Goal: Ask a question: Seek information or help from site administrators or community

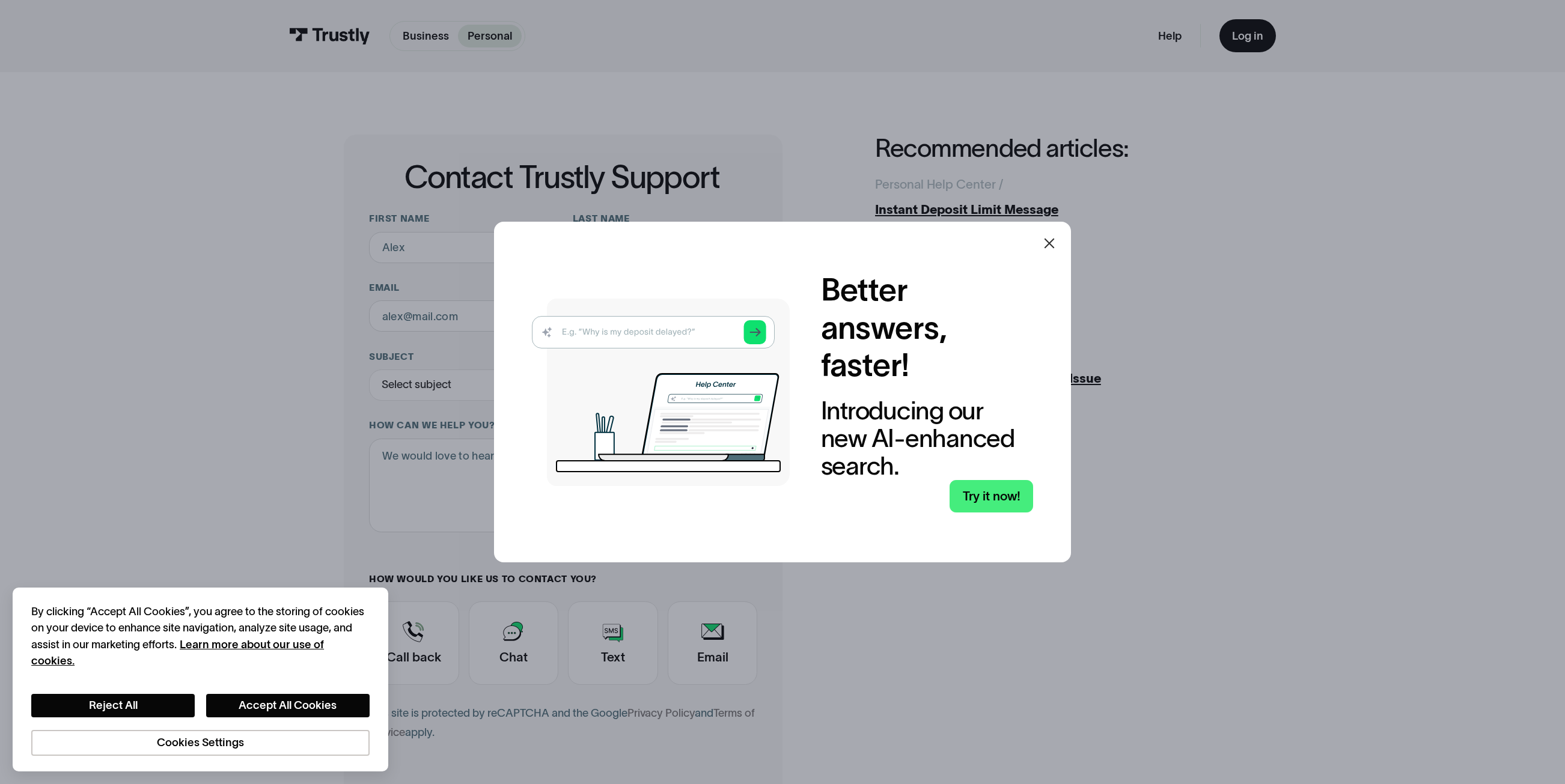
click at [1051, 245] on icon at bounding box center [1049, 243] width 10 height 10
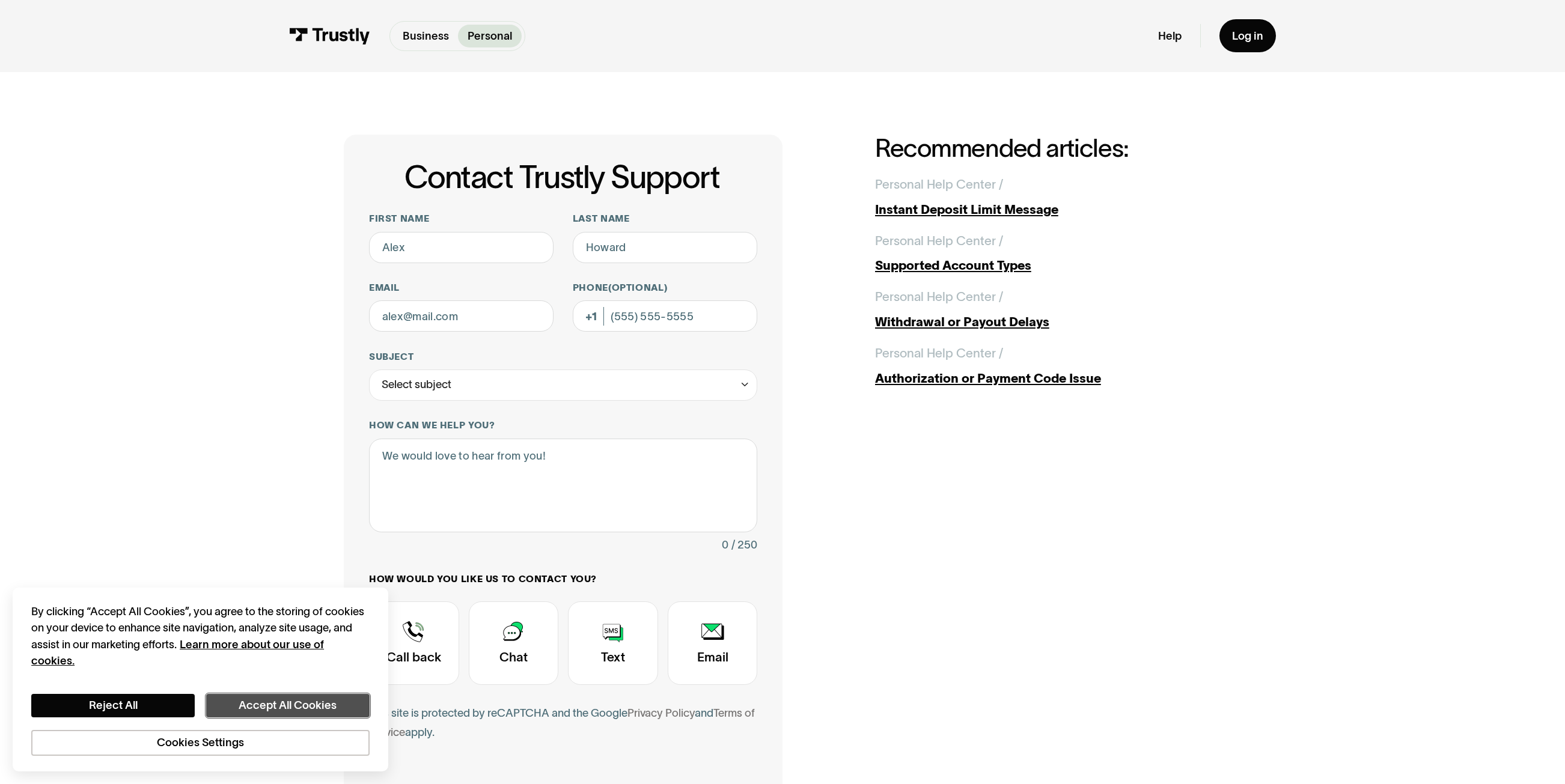
click at [296, 707] on button "Accept All Cookies" at bounding box center [287, 706] width 163 height 24
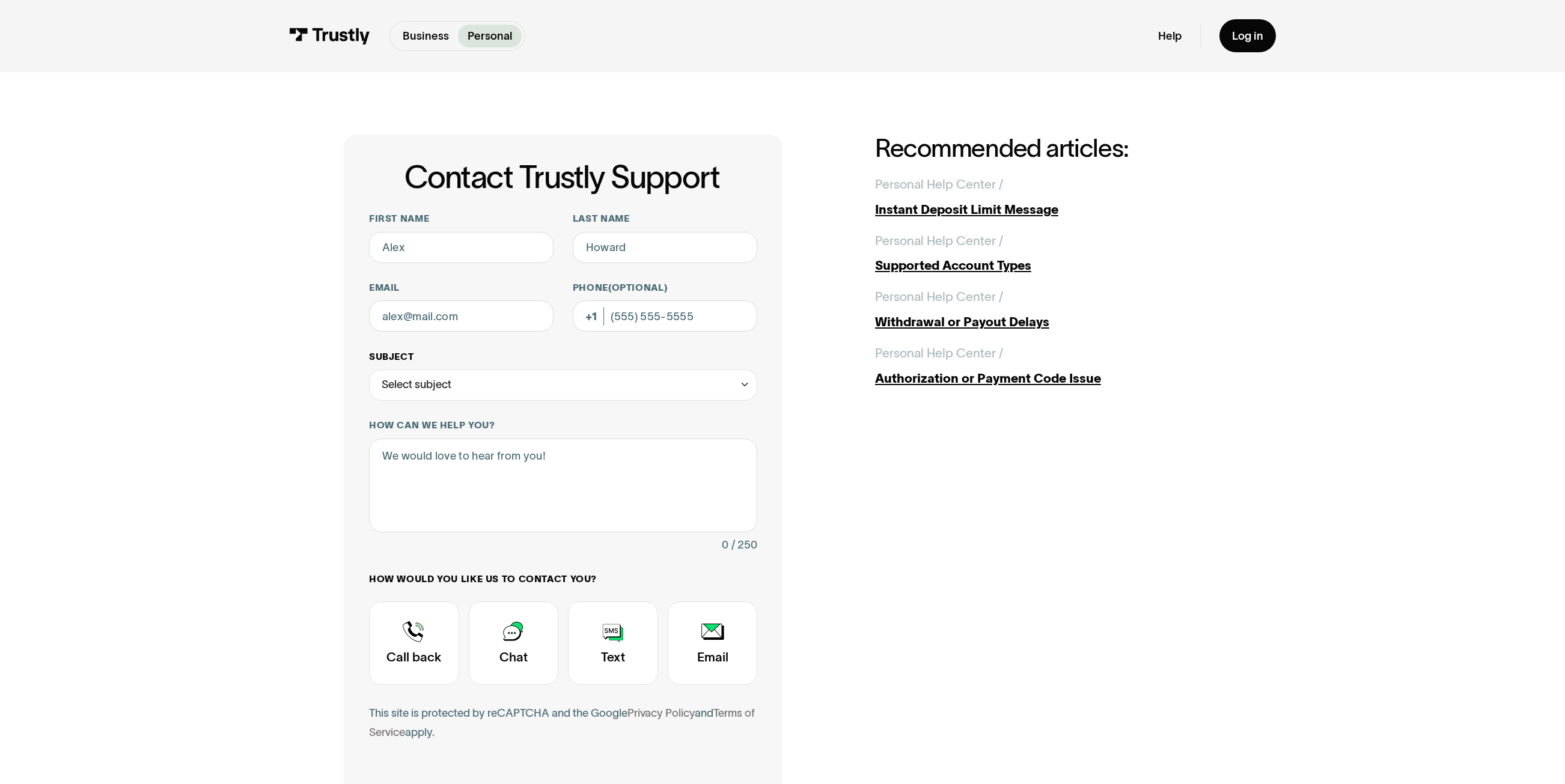
click at [484, 386] on div "Select subject" at bounding box center [563, 385] width 388 height 31
click at [460, 457] on div "Contact Trustly Support" at bounding box center [563, 451] width 377 height 25
type input "**********"
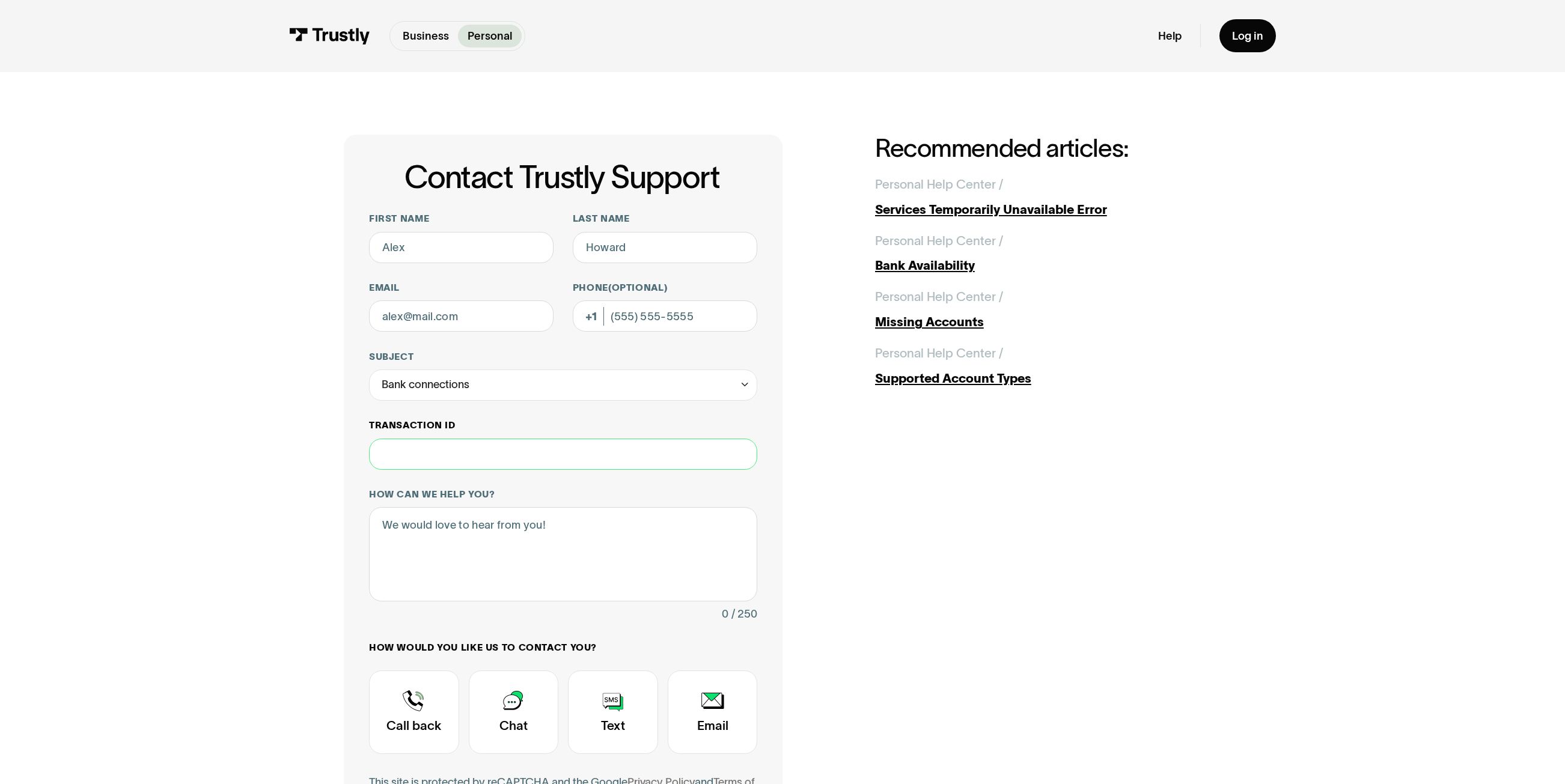
click at [459, 456] on input "Transaction ID" at bounding box center [563, 454] width 388 height 31
click at [463, 537] on textarea "How can we help you?" at bounding box center [563, 554] width 388 height 94
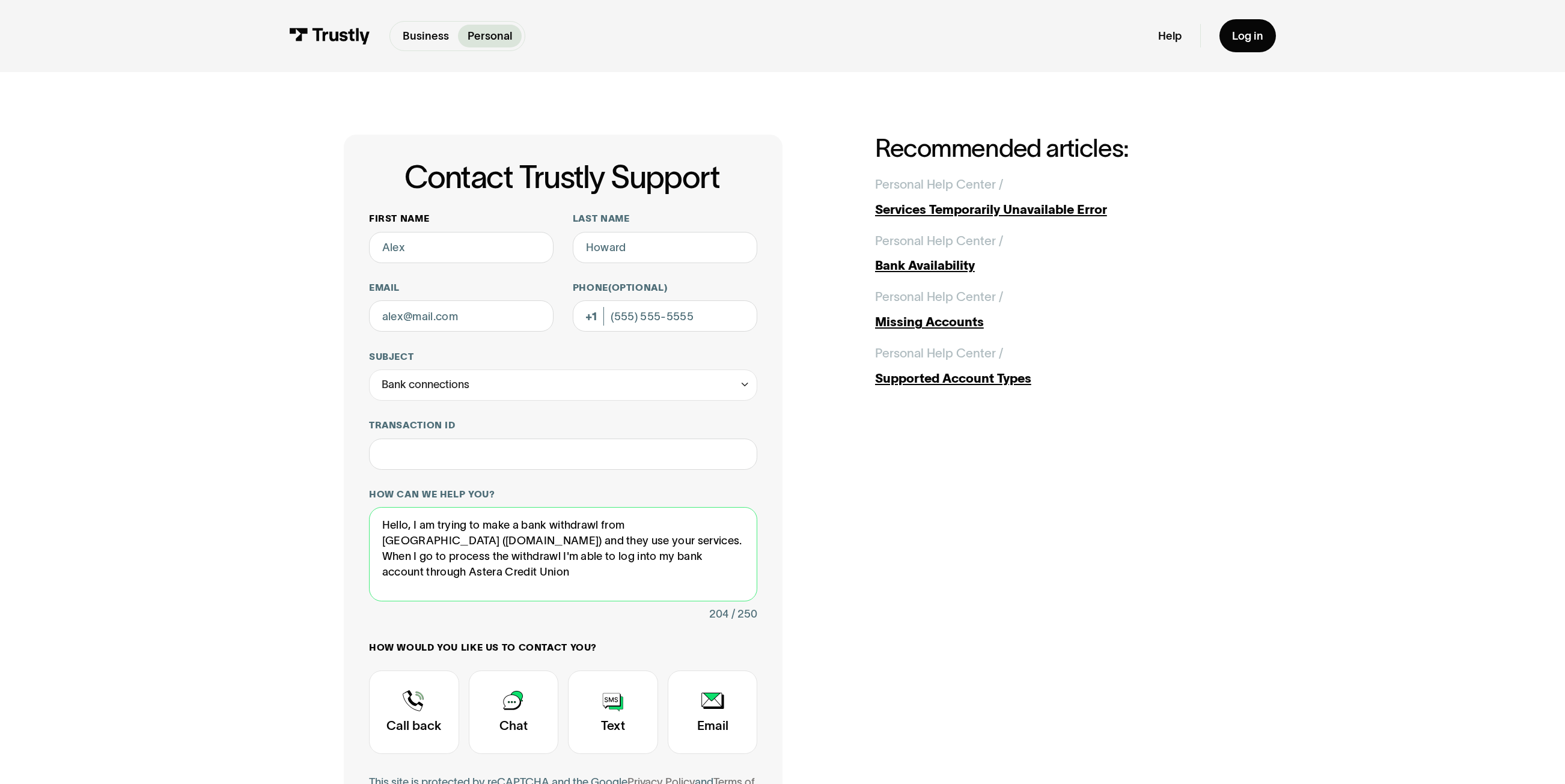
type textarea "Hello, I am trying to make a bank withdrawl from [GEOGRAPHIC_DATA] ([DOMAIN_NAM…"
click at [422, 243] on input "First name" at bounding box center [462, 248] width 186 height 31
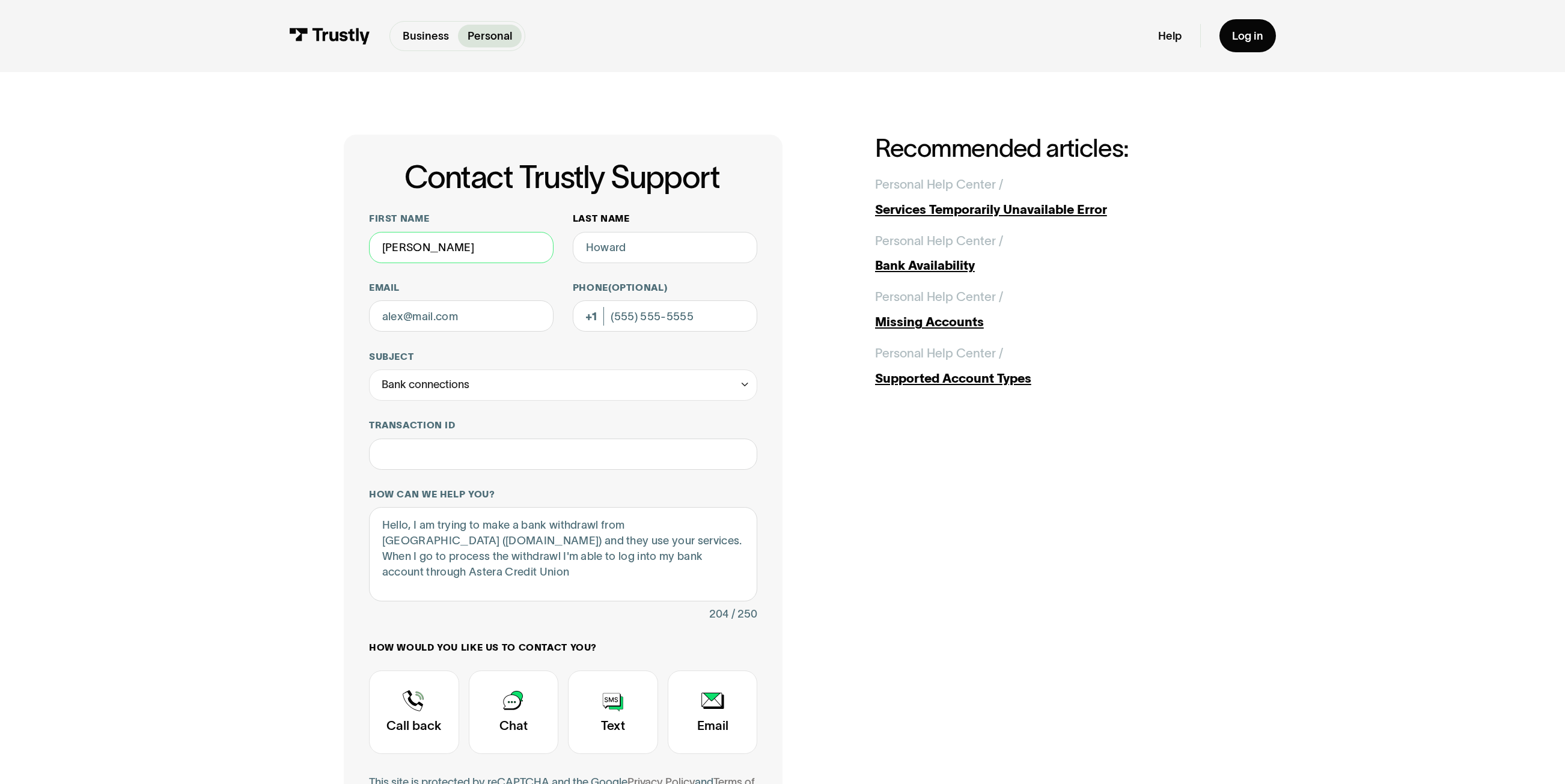
type input "[PERSON_NAME]"
click at [628, 245] on input "Last name" at bounding box center [665, 248] width 186 height 31
type input "[PERSON_NAME]"
click at [476, 315] on input "Email" at bounding box center [462, 316] width 186 height 31
type input "[EMAIL_ADDRESS][DOMAIN_NAME]"
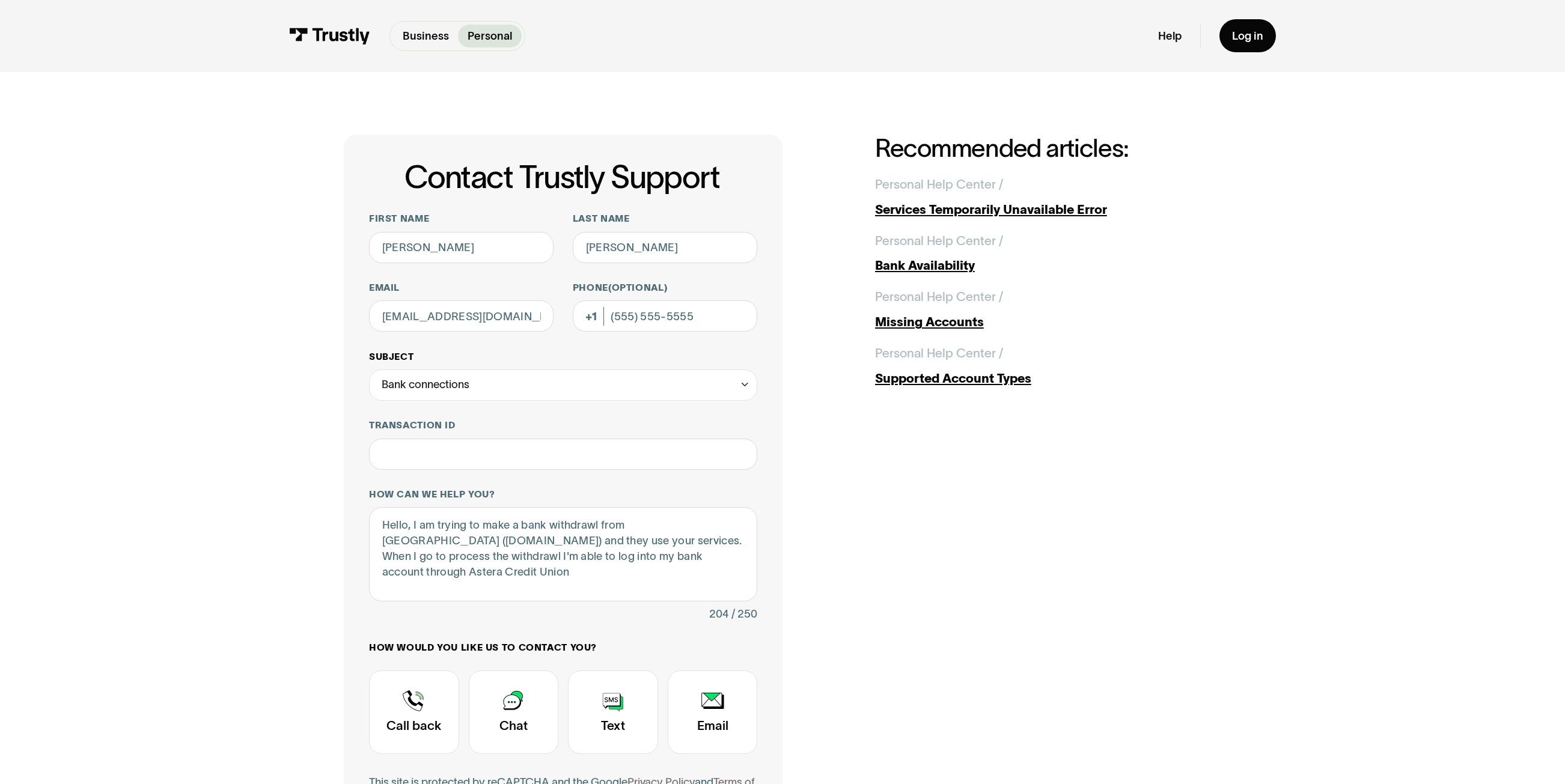
click at [635, 356] on label "Subject" at bounding box center [563, 357] width 388 height 13
click at [635, 369] on input "**********" at bounding box center [563, 385] width 388 height 31
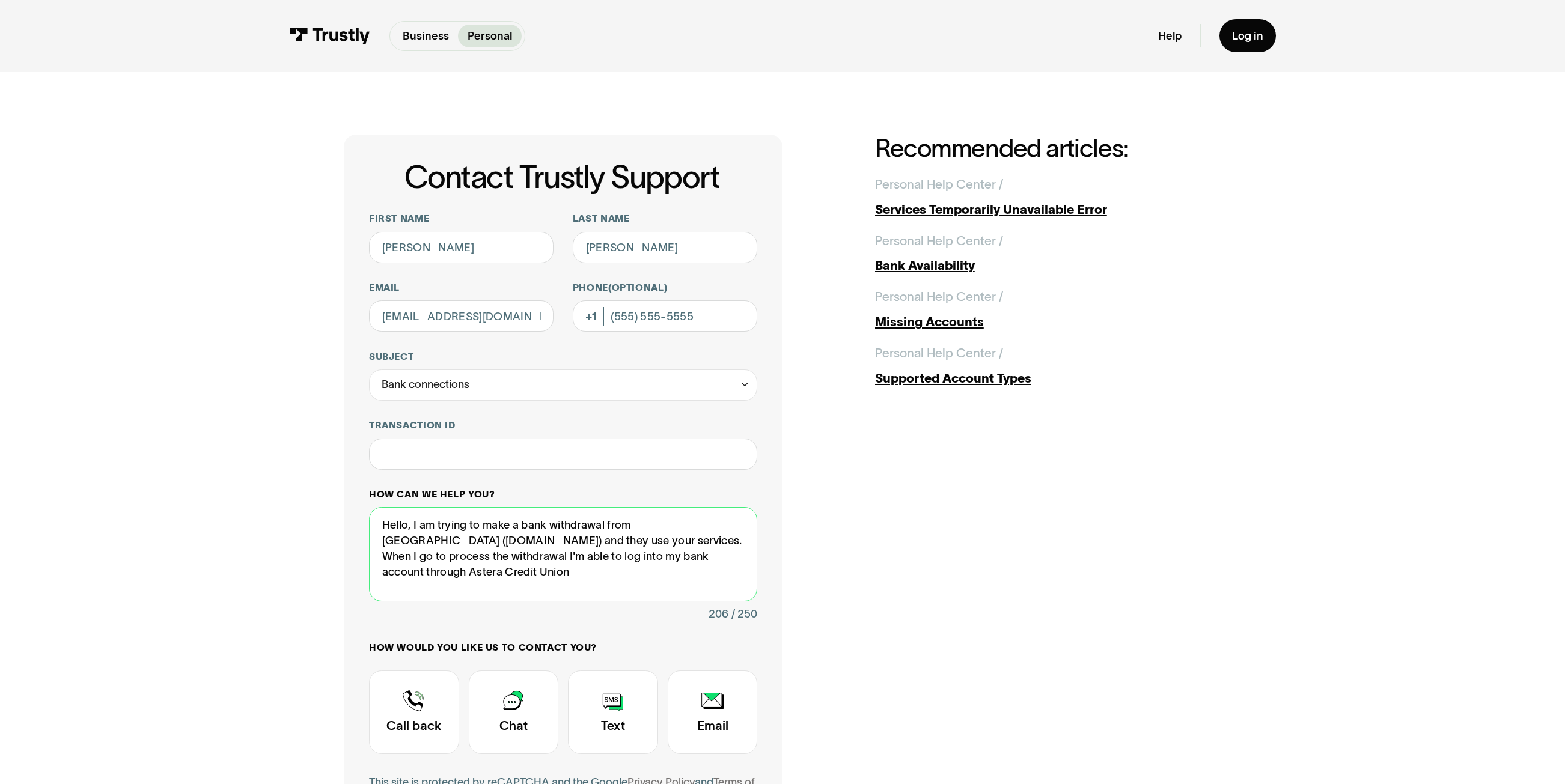
click at [447, 569] on textarea "Hello, I am trying to make a bank withdrawal from [GEOGRAPHIC_DATA] ([DOMAIN_NA…" at bounding box center [563, 554] width 388 height 94
click at [654, 560] on textarea "Hello, I am trying to make a bank withdrawal from [GEOGRAPHIC_DATA] ([DOMAIN_NA…" at bounding box center [563, 554] width 388 height 94
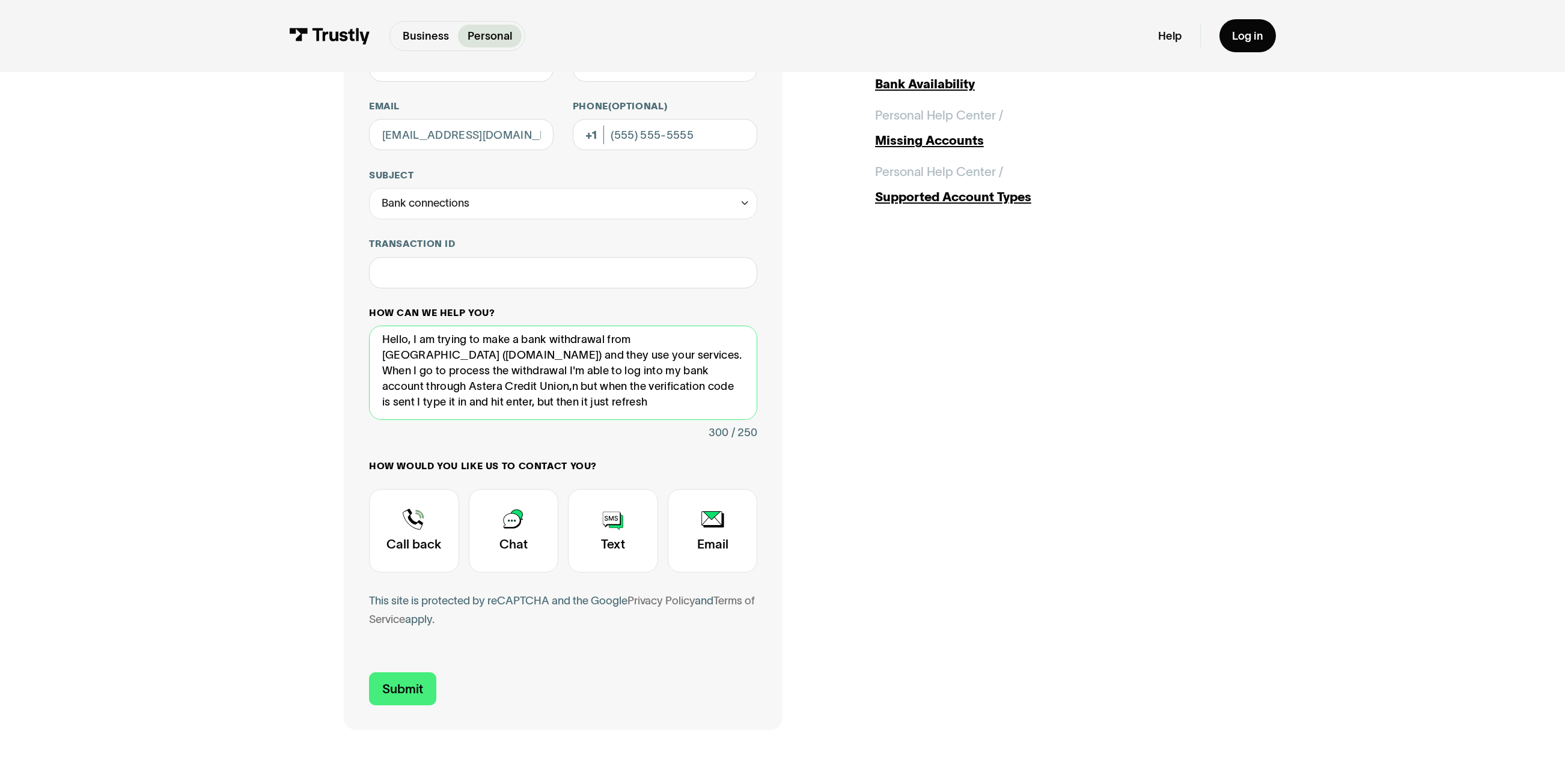
scroll to position [180, 0]
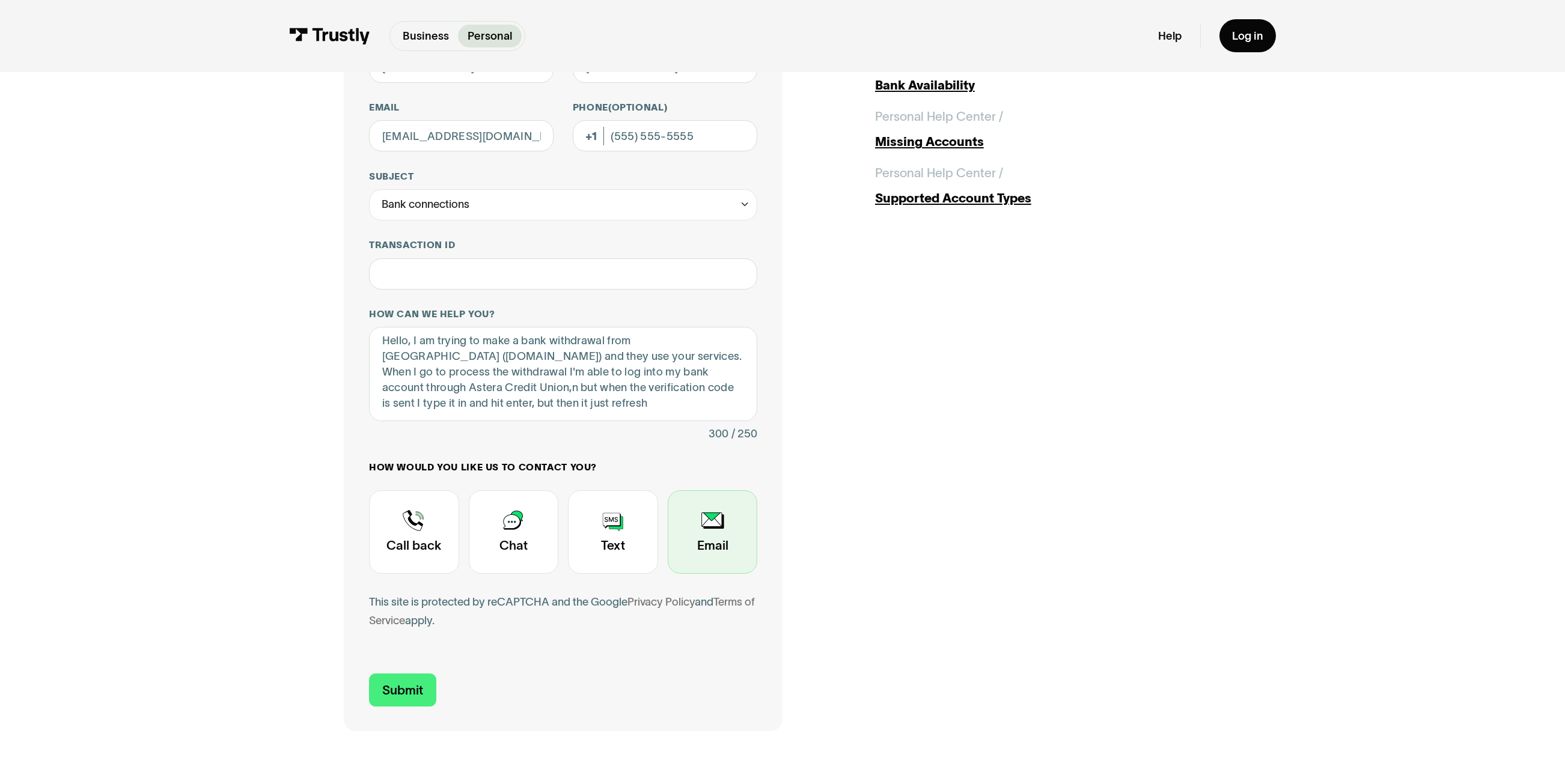
click at [686, 550] on div "Contact Trustly Support" at bounding box center [713, 532] width 90 height 84
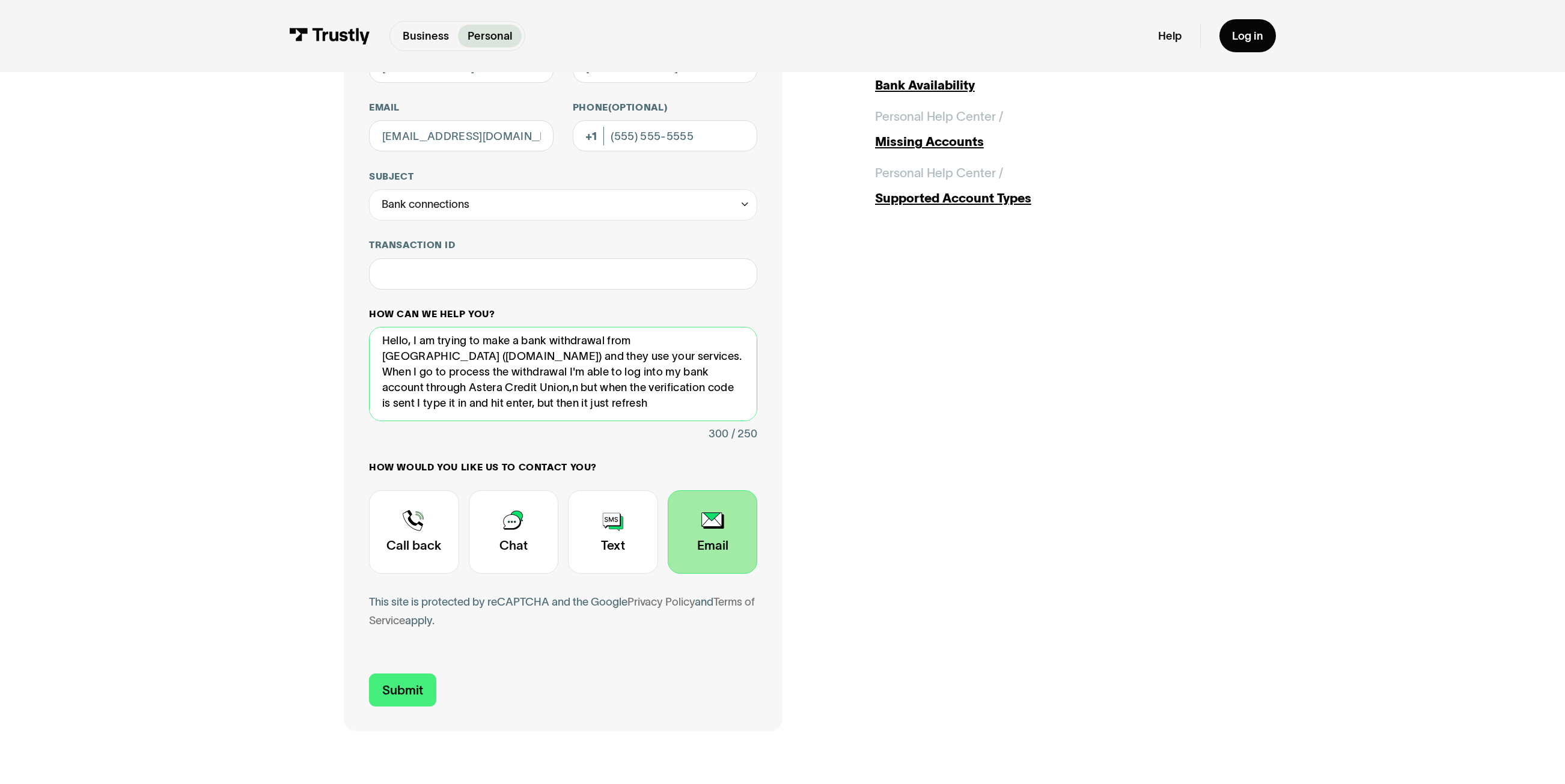
drag, startPoint x: 557, startPoint y: 398, endPoint x: 486, endPoint y: 342, distance: 90.4
click at [486, 342] on textarea "Hello, I am trying to make a bank withdrawal from [GEOGRAPHIC_DATA] ([DOMAIN_NA…" at bounding box center [563, 374] width 388 height 94
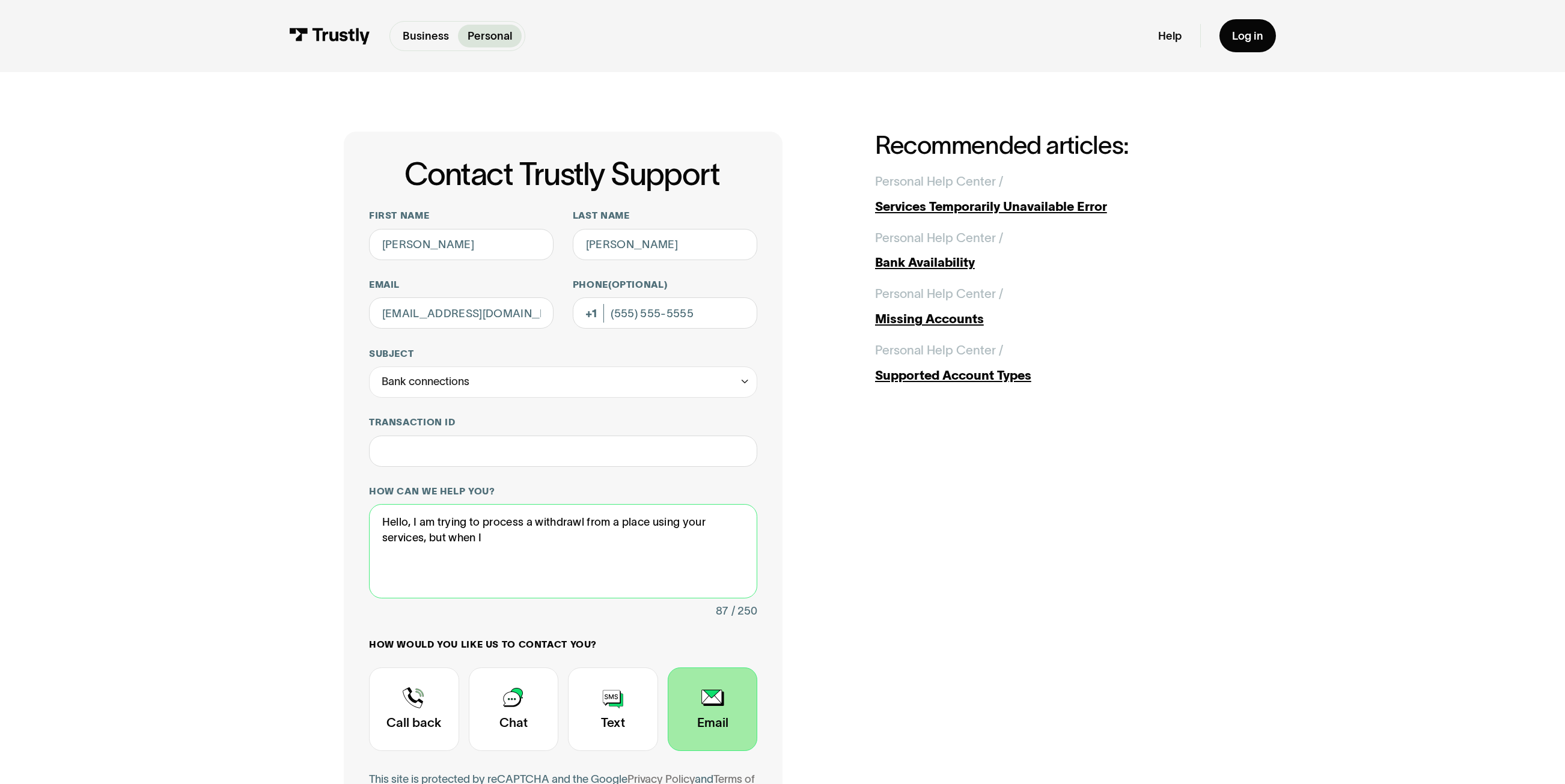
scroll to position [0, 0]
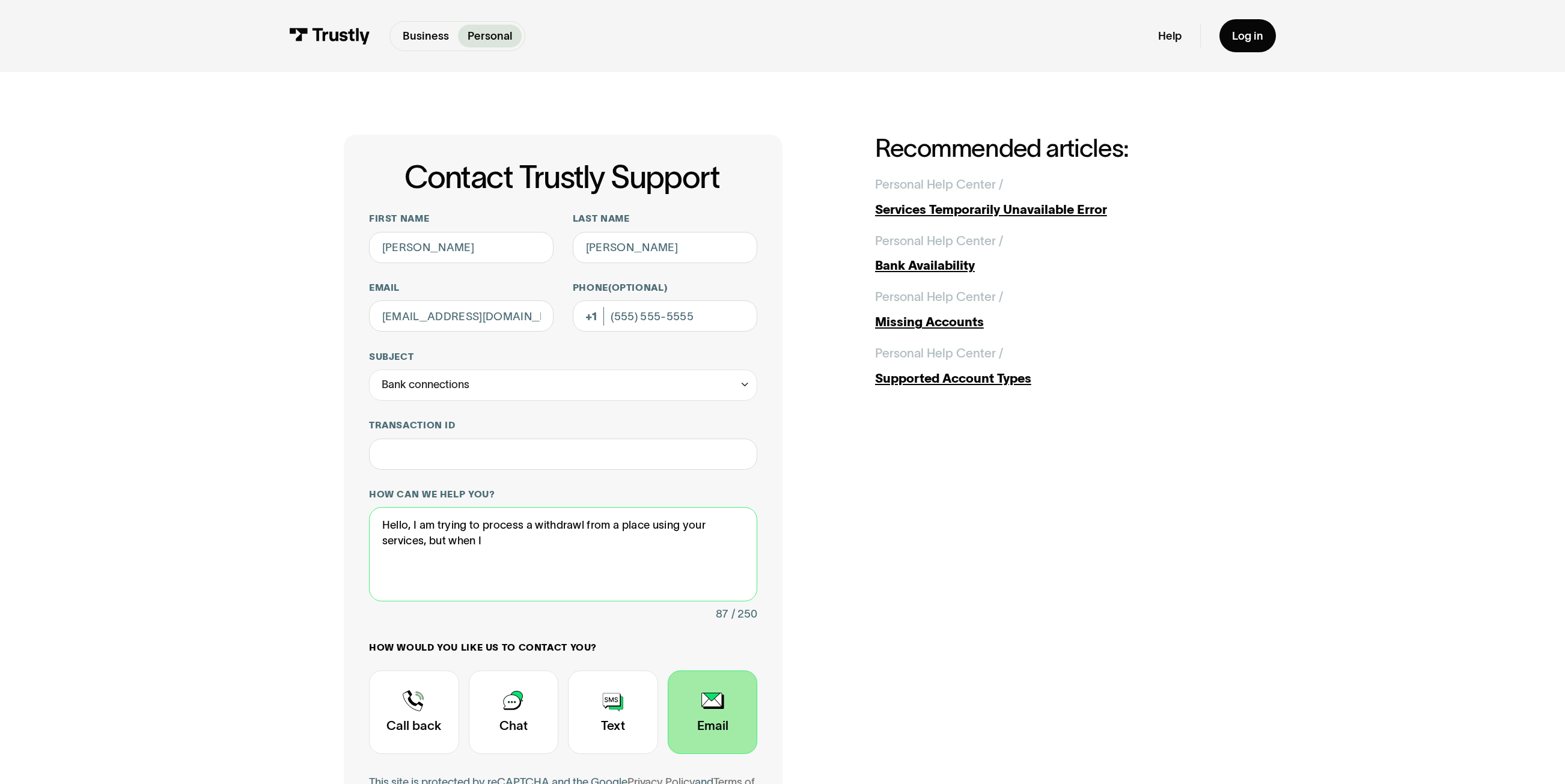
type textarea "Hello, I am trying to process a withdrawl from a place using your services, but…"
